Goal: Task Accomplishment & Management: Manage account settings

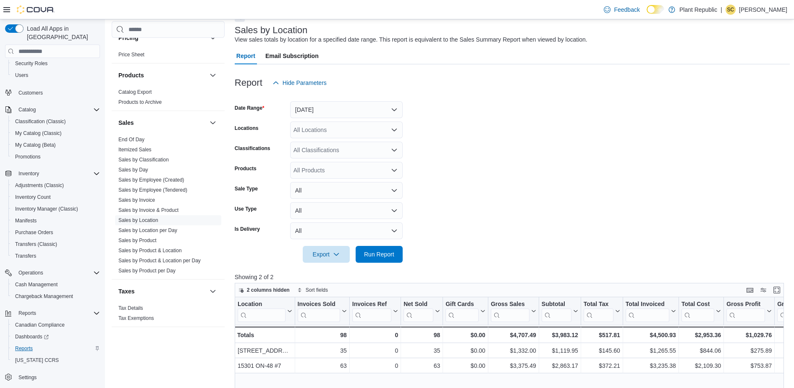
scroll to position [260, 0]
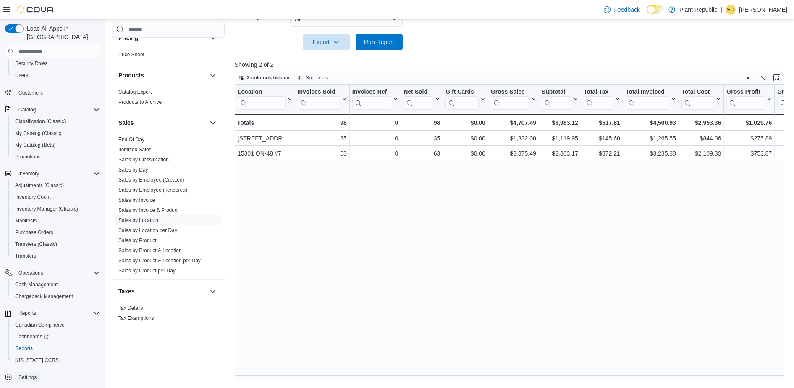
click at [25, 374] on span "Settings" at bounding box center [27, 377] width 18 height 7
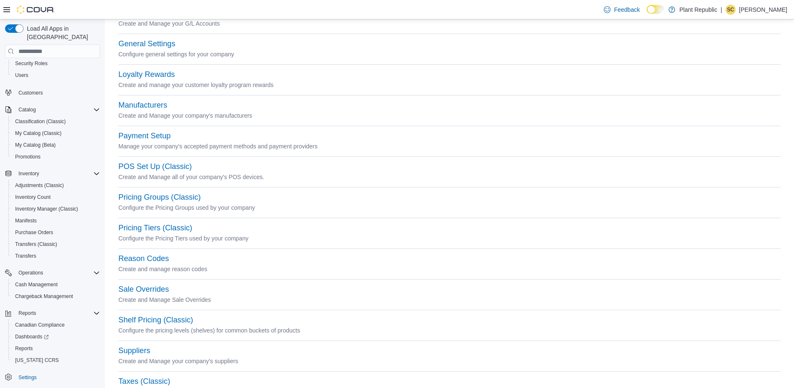
scroll to position [263, 0]
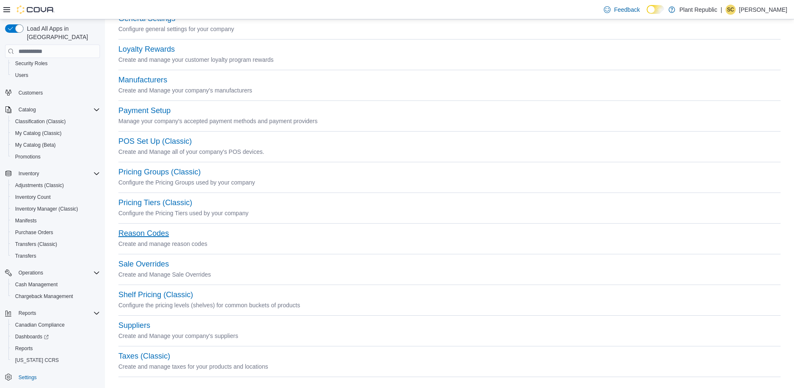
click at [129, 230] on button "Reason Codes" at bounding box center [143, 233] width 50 height 9
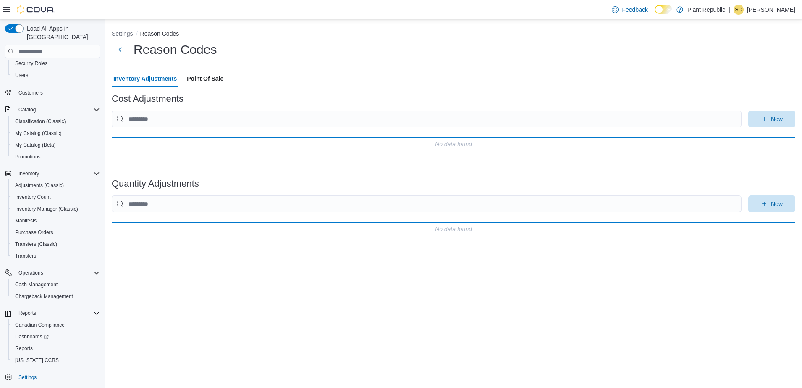
click at [210, 76] on span "Point Of Sale" at bounding box center [205, 78] width 37 height 17
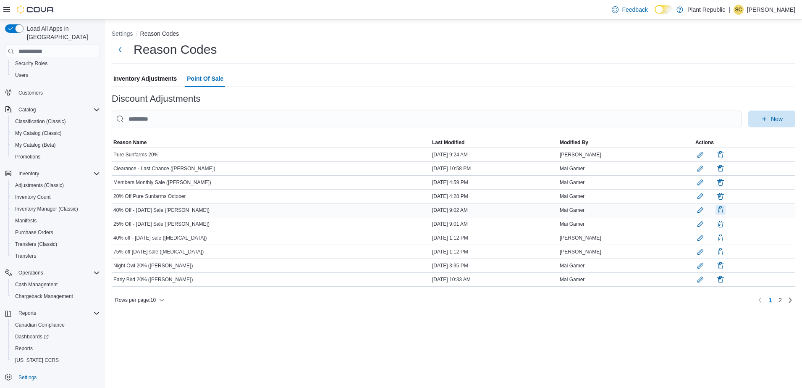
click at [716, 210] on button "button" at bounding box center [721, 210] width 10 height 10
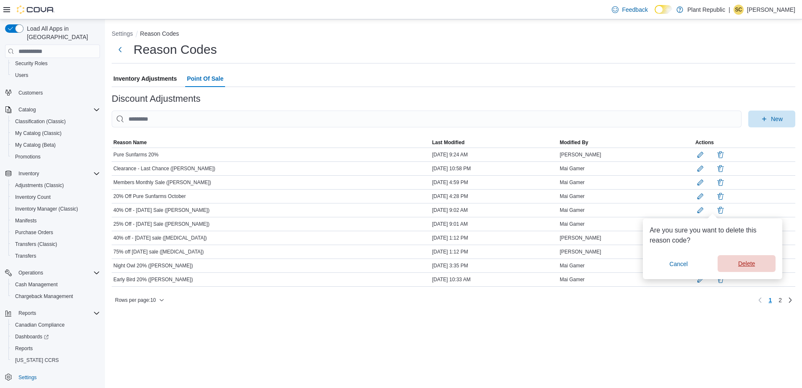
click at [751, 264] on span "Delete" at bounding box center [746, 263] width 17 height 8
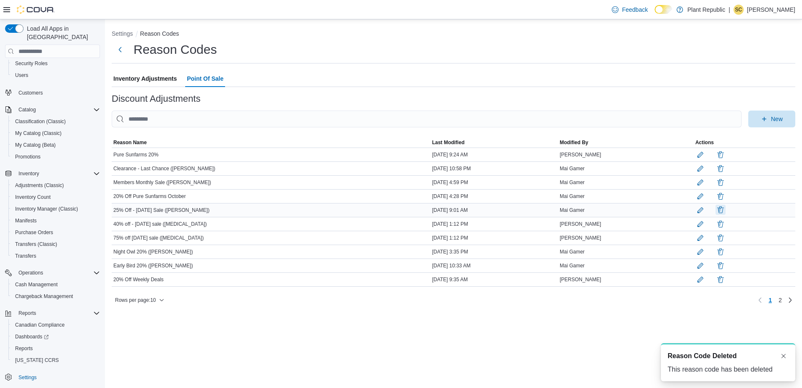
click at [716, 210] on button "button" at bounding box center [721, 210] width 10 height 10
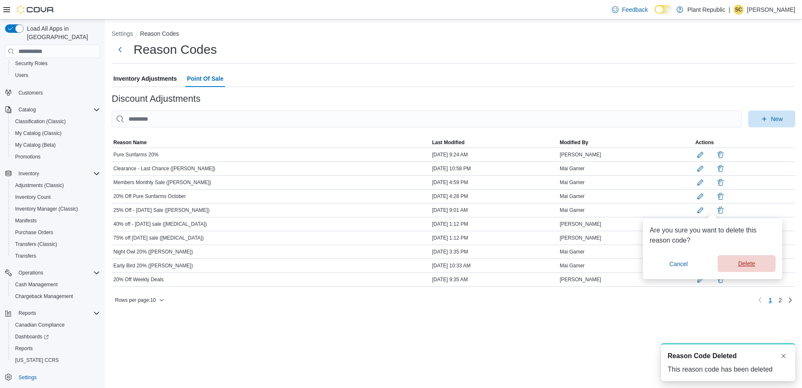
click at [733, 262] on span "Delete" at bounding box center [747, 263] width 48 height 17
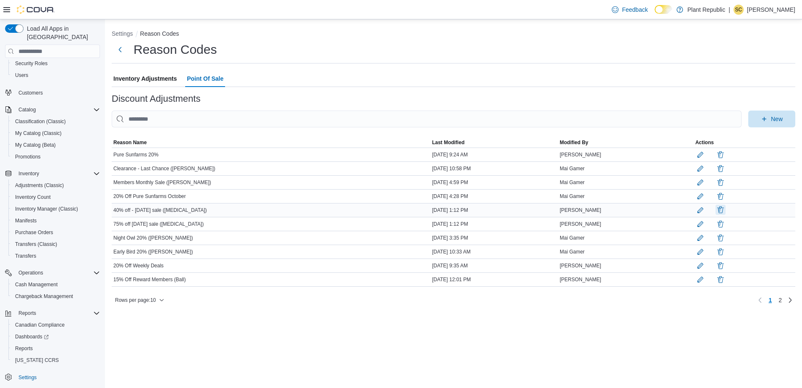
click at [716, 209] on button "button" at bounding box center [721, 210] width 10 height 10
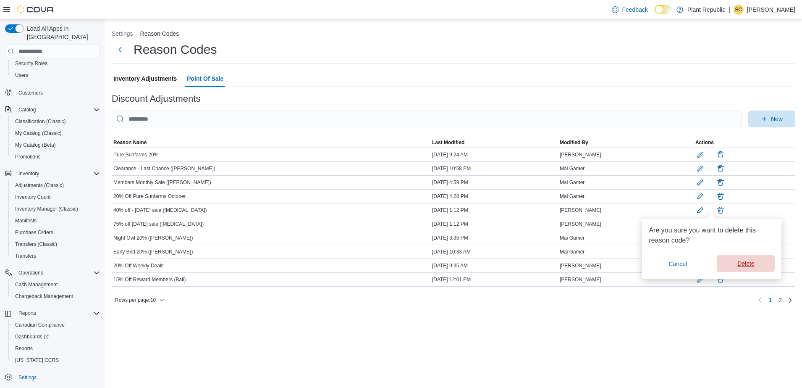
click at [743, 261] on span "Delete" at bounding box center [746, 263] width 17 height 8
click at [749, 263] on span "Delete" at bounding box center [746, 263] width 17 height 8
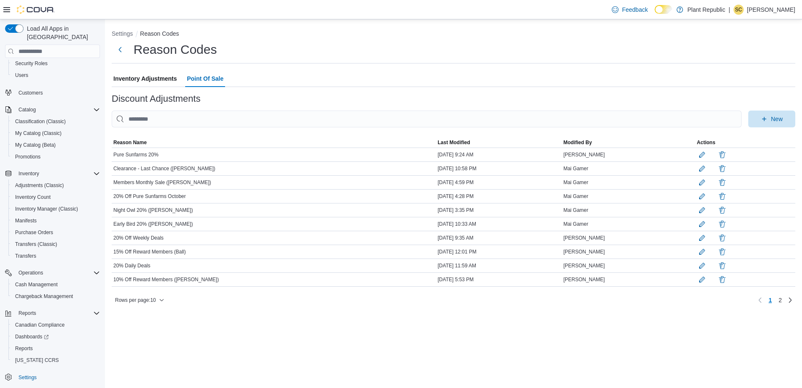
click at [782, 326] on div "Settings Reason Codes Reason Codes Inventory Adjustments Point Of Sale Discount…" at bounding box center [453, 203] width 697 height 368
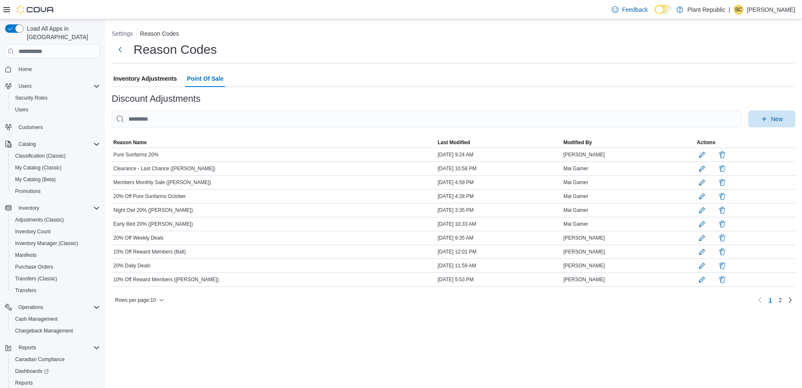
click at [781, 344] on div "Settings Reason Codes Reason Codes Inventory Adjustments Point Of Sale Discount…" at bounding box center [453, 203] width 697 height 368
click at [778, 307] on link "2" at bounding box center [780, 299] width 10 height 13
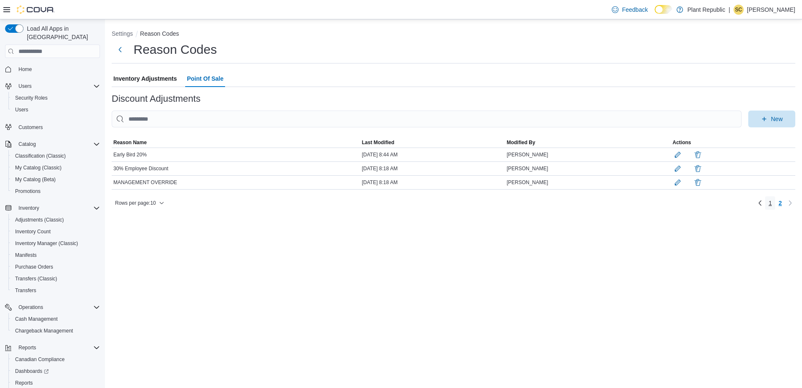
click at [766, 210] on link "1" at bounding box center [770, 202] width 10 height 13
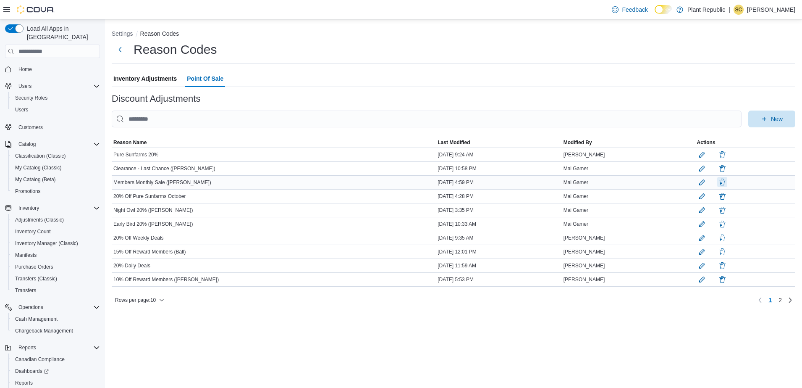
click at [717, 183] on button "button" at bounding box center [722, 182] width 10 height 10
click at [751, 263] on div at bounding box center [745, 265] width 97 height 10
click at [717, 155] on button "button" at bounding box center [722, 154] width 10 height 10
click at [749, 237] on div at bounding box center [745, 238] width 97 height 10
click at [717, 154] on button "button" at bounding box center [722, 154] width 10 height 10
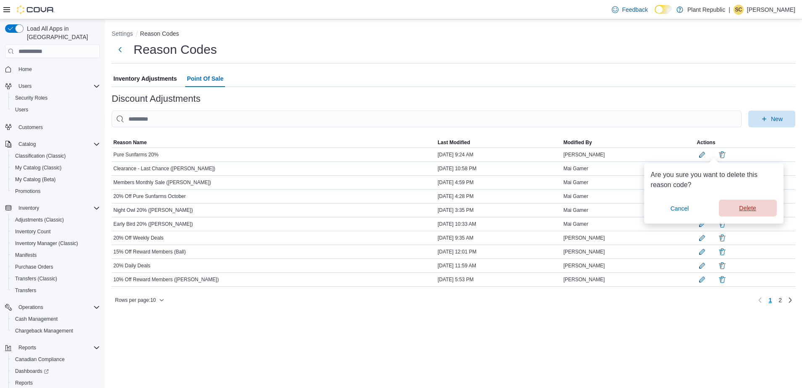
click at [749, 208] on span "Delete" at bounding box center [747, 208] width 17 height 8
